Goal: Task Accomplishment & Management: Manage account settings

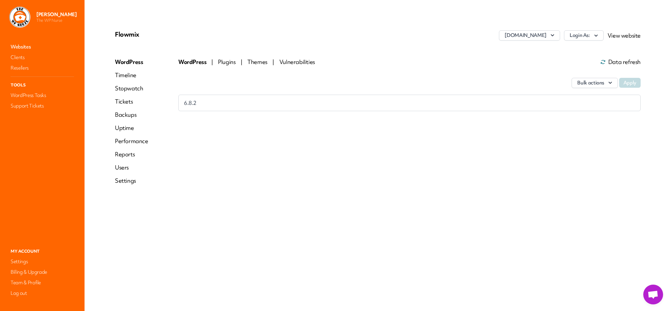
click at [18, 46] on link "Websites" at bounding box center [42, 46] width 66 height 9
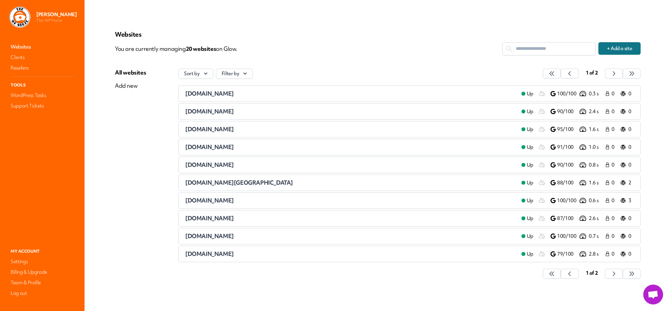
click at [211, 181] on span "healthtechnology.wales" at bounding box center [239, 183] width 108 height 8
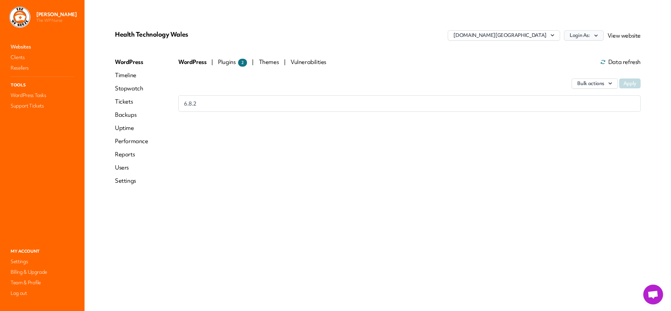
click at [594, 37] on icon "button" at bounding box center [595, 35] width 7 height 7
click at [573, 60] on link "[PERSON_NAME]" at bounding box center [566, 62] width 73 height 12
click at [25, 46] on link "Websites" at bounding box center [42, 46] width 66 height 9
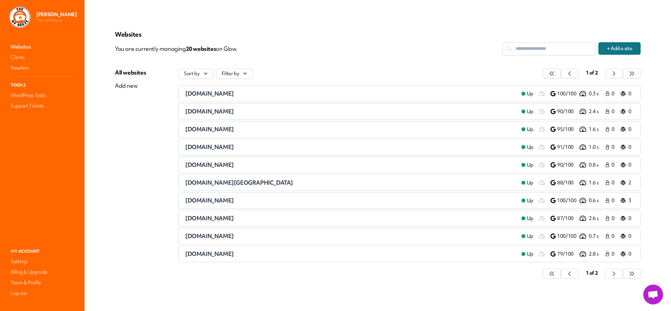
click at [200, 201] on span "illuminaire.io" at bounding box center [209, 201] width 49 height 8
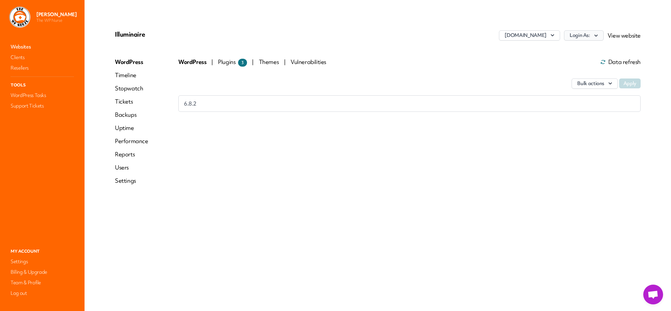
click at [592, 37] on button "Login As:" at bounding box center [584, 35] width 40 height 10
click at [555, 61] on link "[PERSON_NAME]" at bounding box center [566, 62] width 73 height 12
